Goal: Transaction & Acquisition: Download file/media

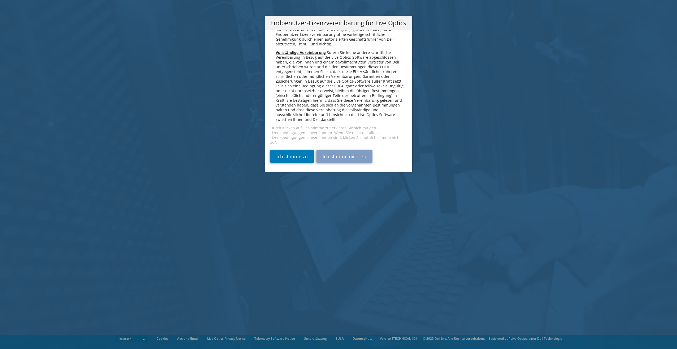
scroll to position [2607, 0]
click at [286, 158] on link "Ich stimme zu" at bounding box center [291, 156] width 43 height 13
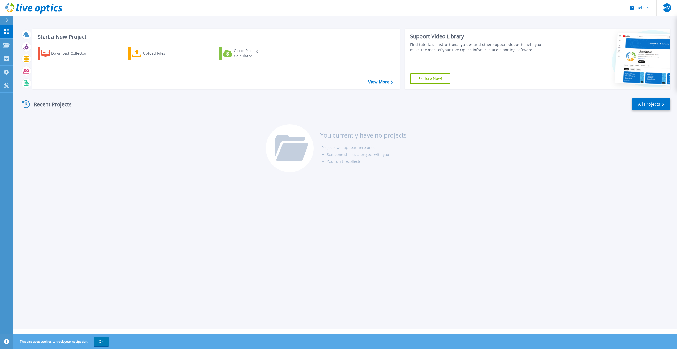
click at [117, 174] on div "Recent Projects All Projects You currently have no projects Projects will appea…" at bounding box center [345, 135] width 650 height 84
click at [149, 179] on div "Start a New Project Download Collector Upload Files Cloud Pricing Calculator Vi…" at bounding box center [345, 164] width 664 height 328
click at [63, 51] on div "Download Collector" at bounding box center [72, 53] width 42 height 11
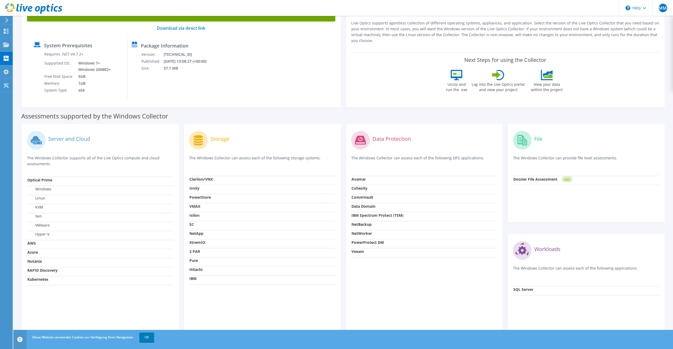
scroll to position [62, 0]
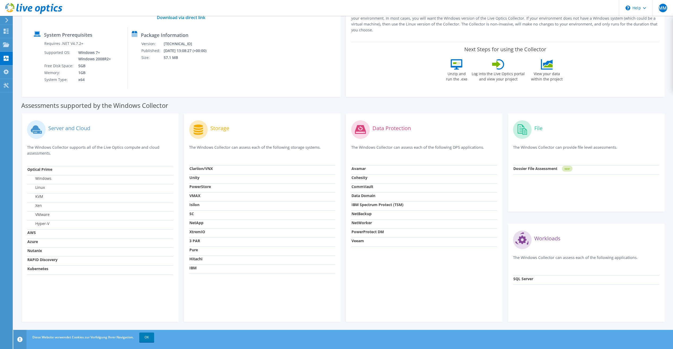
drag, startPoint x: 149, startPoint y: 338, endPoint x: 158, endPoint y: 325, distance: 15.5
click at [149, 338] on link "OK" at bounding box center [146, 337] width 15 height 10
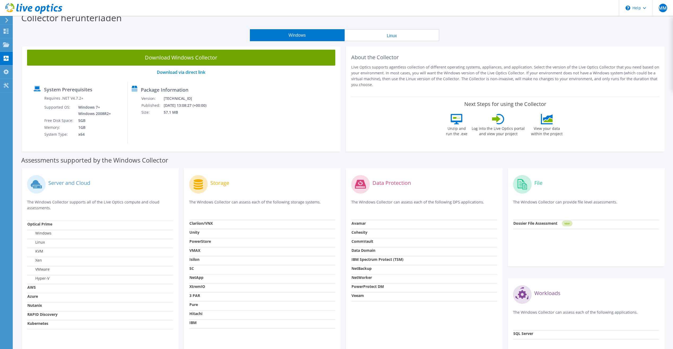
scroll to position [0, 0]
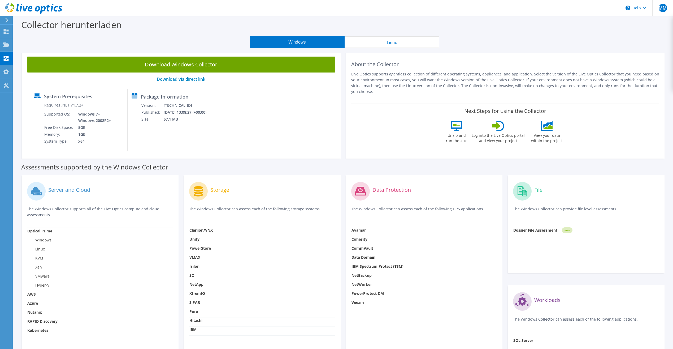
click at [417, 165] on div "Assessments supported by the Windows Collector" at bounding box center [343, 165] width 644 height 13
